Goal: Information Seeking & Learning: Learn about a topic

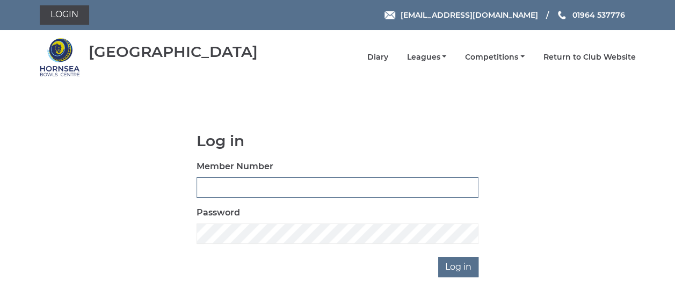
click at [231, 189] on input "Member Number" at bounding box center [337, 187] width 282 height 20
type input "0358"
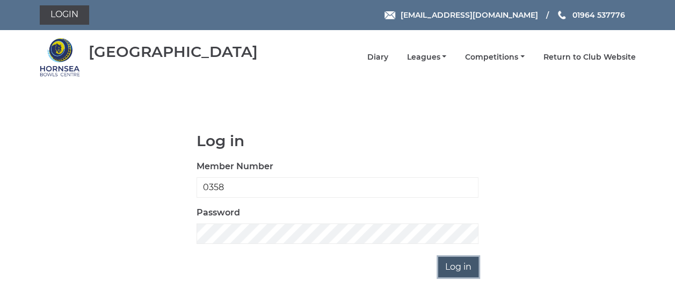
click at [453, 265] on input "Log in" at bounding box center [458, 267] width 40 height 20
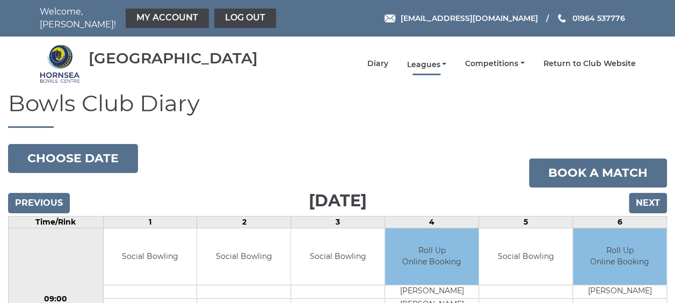
click at [422, 60] on link "Leagues" at bounding box center [426, 65] width 40 height 10
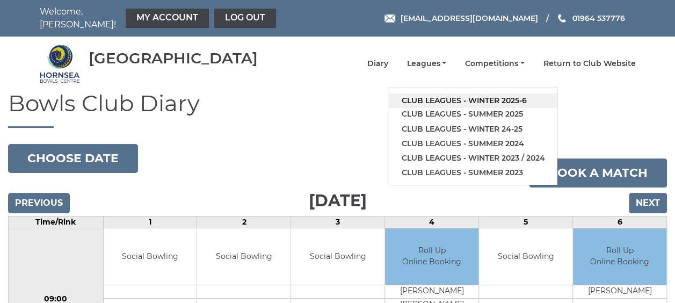
click at [429, 93] on link "Club leagues - Winter 2025-6" at bounding box center [472, 100] width 169 height 14
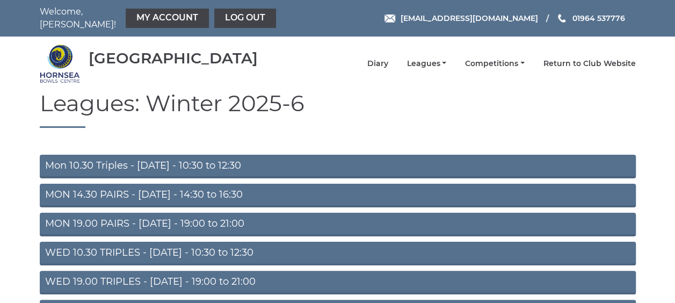
click at [164, 218] on link "MON 19.00 PAIRS - Monday - 19:00 to 21:00" at bounding box center [338, 225] width 596 height 24
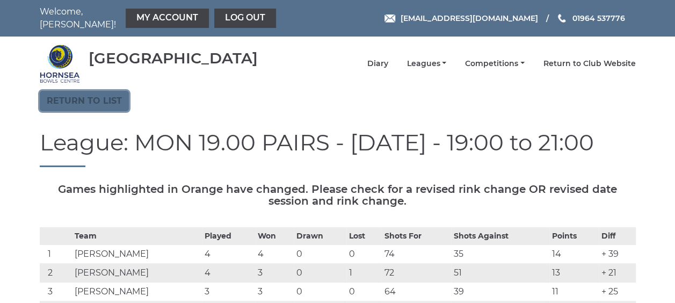
click at [77, 95] on link "Return to list" at bounding box center [84, 101] width 89 height 20
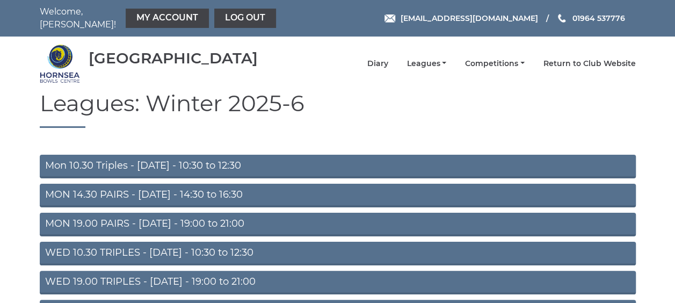
click at [207, 280] on link "WED 19.00 TRIPLES - [DATE] - 19:00 to 21:00" at bounding box center [338, 283] width 596 height 24
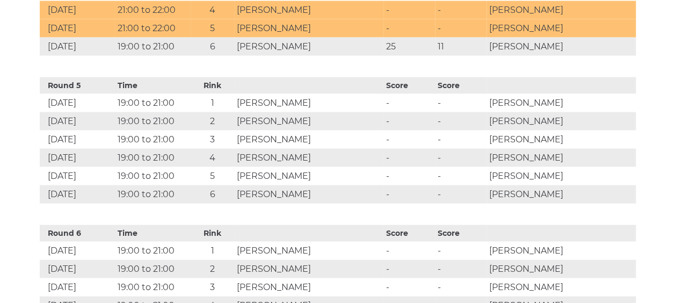
scroll to position [1095, 0]
